Goal: Information Seeking & Learning: Learn about a topic

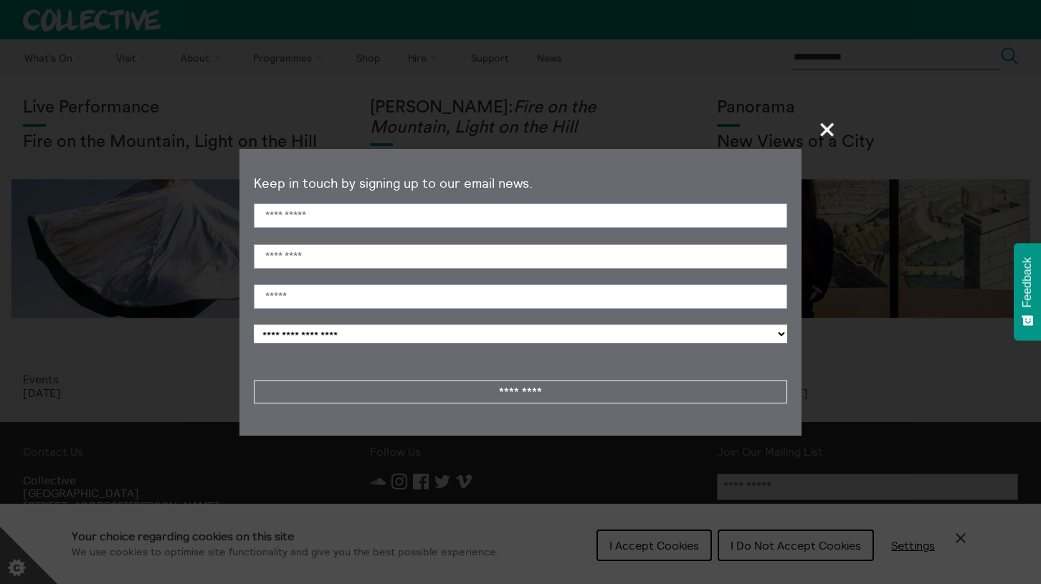
click at [824, 133] on span "+" at bounding box center [828, 129] width 42 height 42
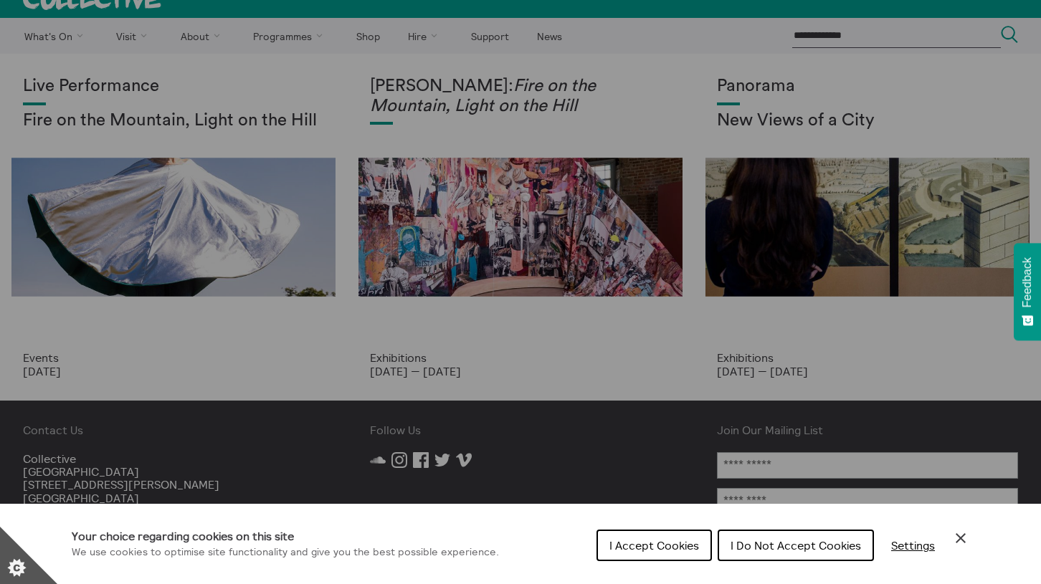
scroll to position [20, 0]
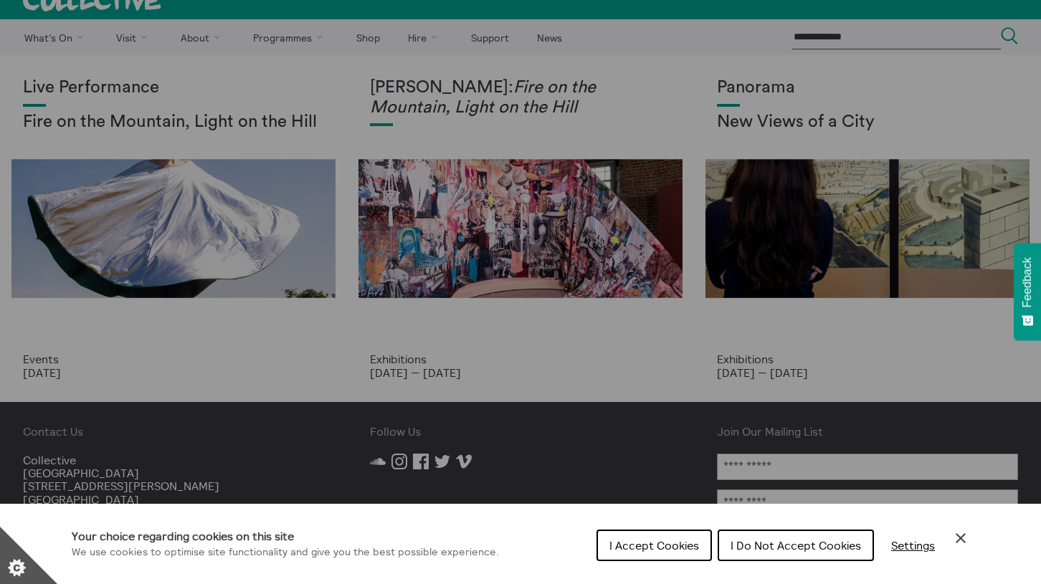
click at [457, 104] on div "Cookie preferences" at bounding box center [520, 292] width 1041 height 584
click at [471, 87] on div "Cookie preferences" at bounding box center [520, 292] width 1041 height 584
click at [473, 87] on div "Cookie preferences" at bounding box center [520, 292] width 1041 height 584
click at [778, 90] on div "Cookie preferences" at bounding box center [520, 292] width 1041 height 584
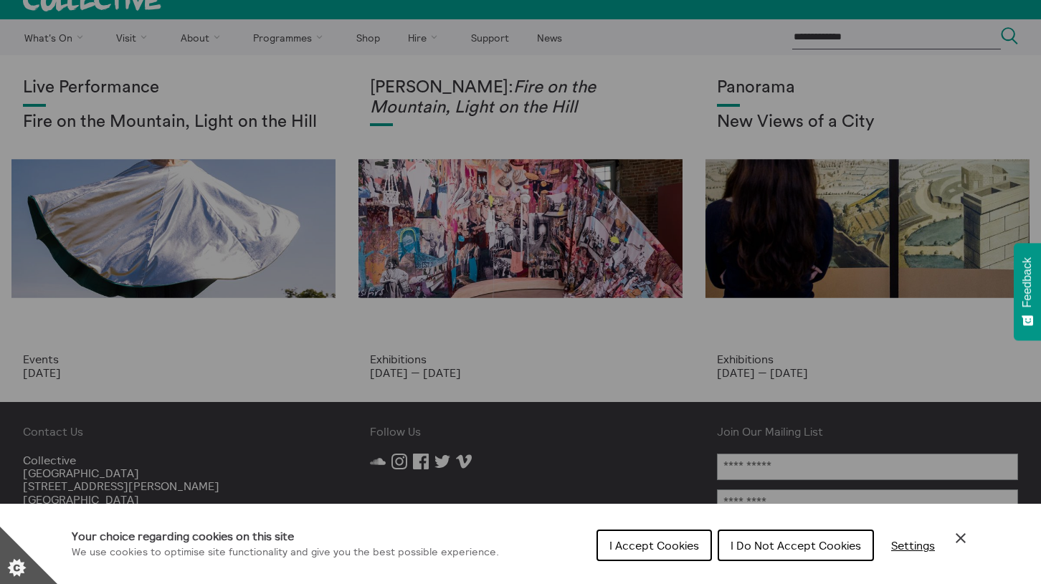
click at [961, 536] on icon "Close Cookie Control" at bounding box center [960, 538] width 17 height 17
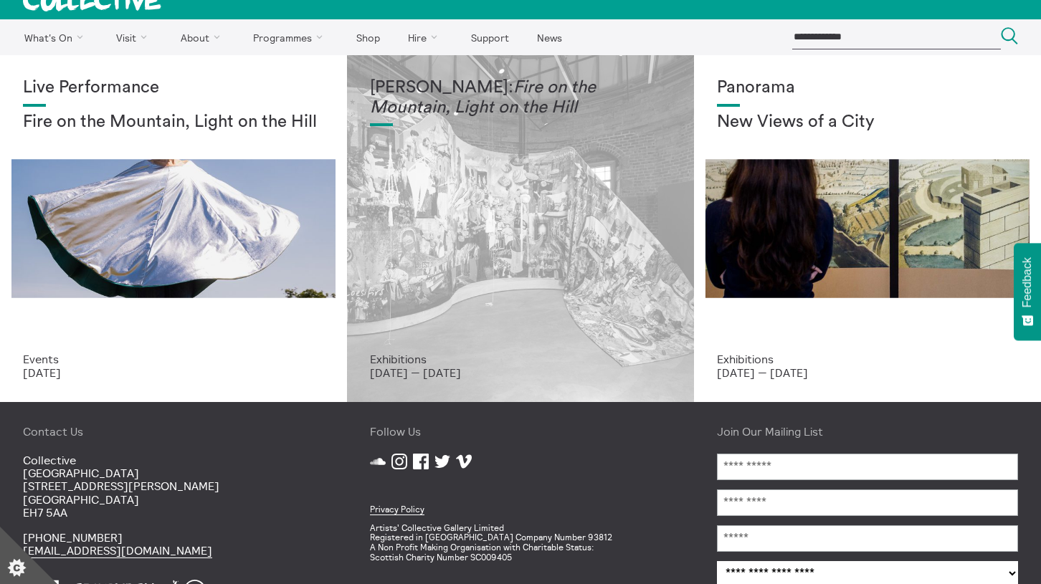
click at [523, 271] on div "Mercedes Azpilicueta: Fire on the Mountain, Light on the Hill" at bounding box center [520, 215] width 301 height 275
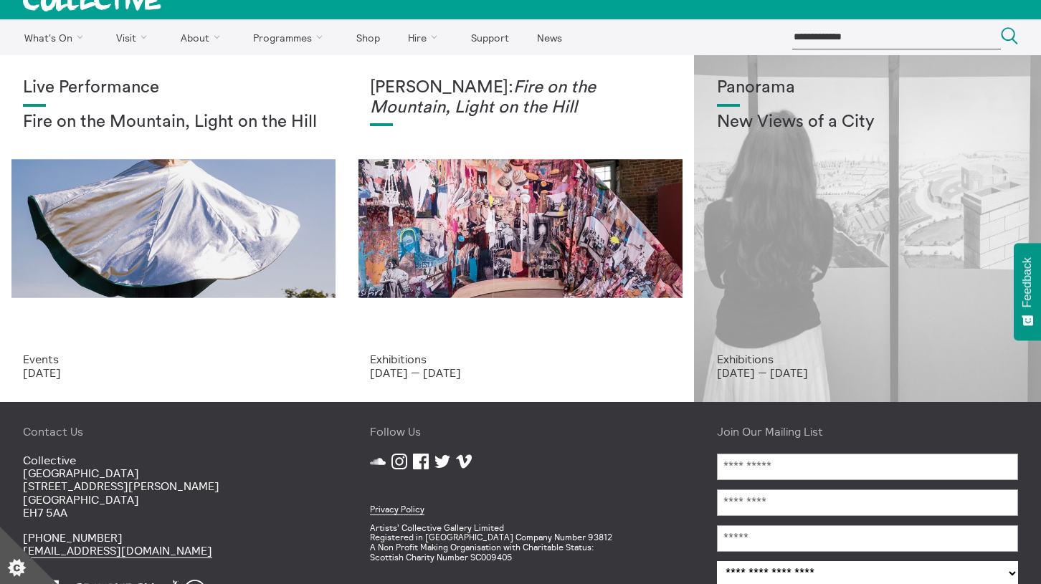
click at [739, 122] on h2 "New Views of a City" at bounding box center [867, 123] width 301 height 20
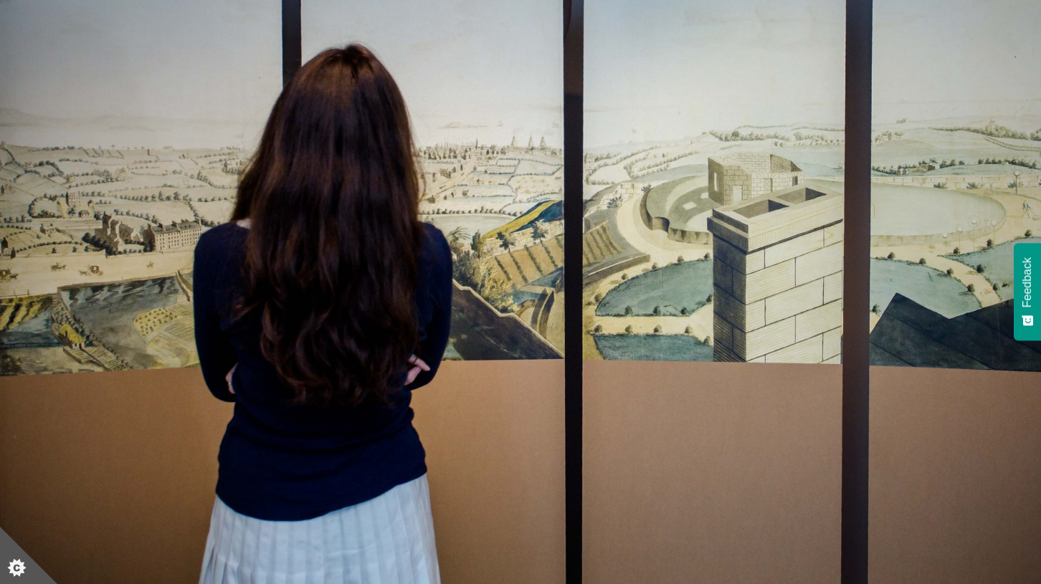
scroll to position [140, 0]
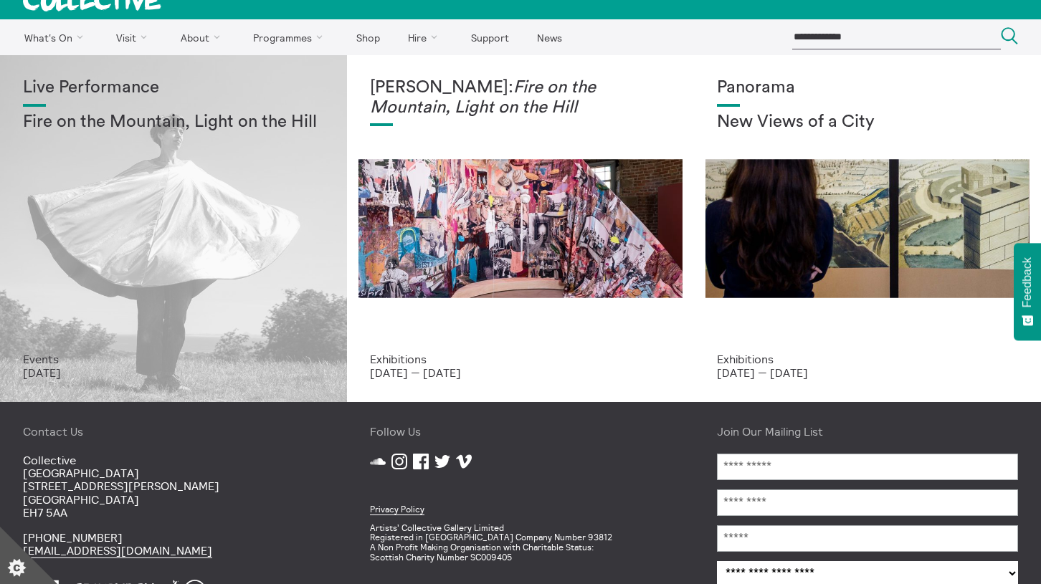
click at [87, 197] on div "Live Performance Fire on the Mountain, Light on the Hill" at bounding box center [173, 215] width 301 height 275
